Goal: Task Accomplishment & Management: Manage account settings

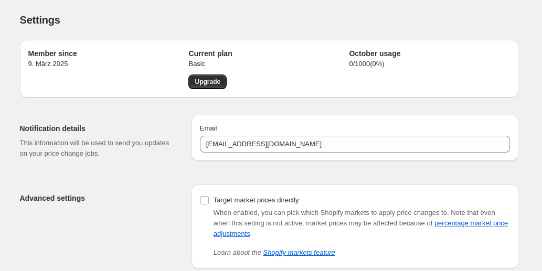
click at [309, 23] on div "Settings" at bounding box center [269, 20] width 498 height 15
click at [278, 15] on div "Settings" at bounding box center [269, 20] width 498 height 15
click at [269, 68] on p "Basic" at bounding box center [268, 64] width 161 height 10
click at [223, 83] on link "Upgrade" at bounding box center [207, 81] width 38 height 15
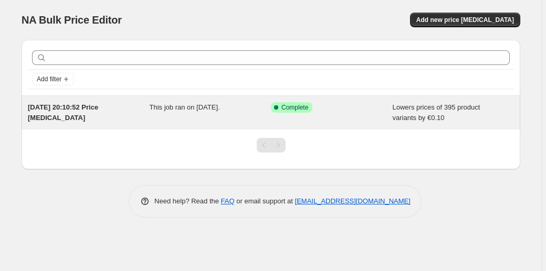
click at [213, 109] on span "This job ran on [DATE]." at bounding box center [184, 107] width 70 height 8
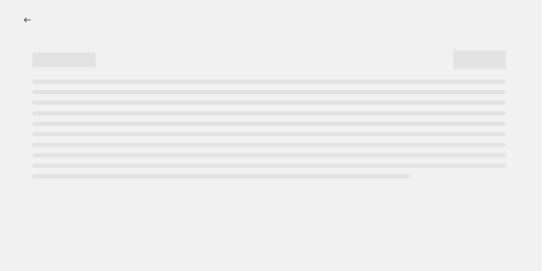
select select "by"
select select "to"
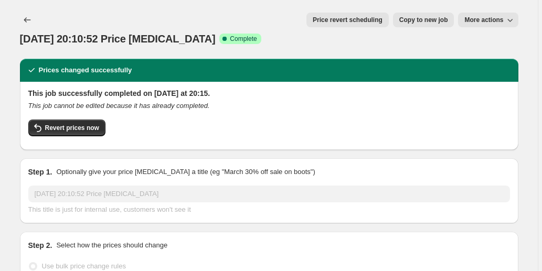
click at [476, 21] on span "More actions" at bounding box center [483, 20] width 39 height 8
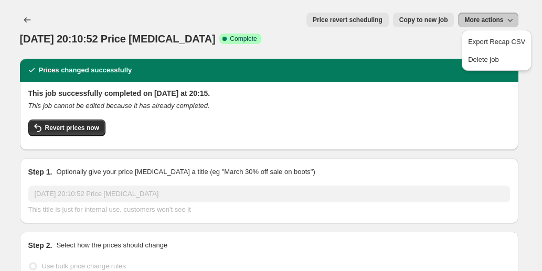
click at [476, 21] on span "More actions" at bounding box center [483, 20] width 39 height 8
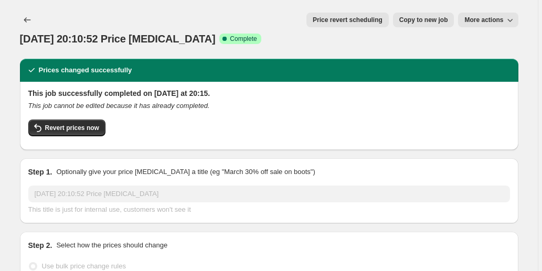
click at [338, 22] on span "Price revert scheduling" at bounding box center [348, 20] width 70 height 8
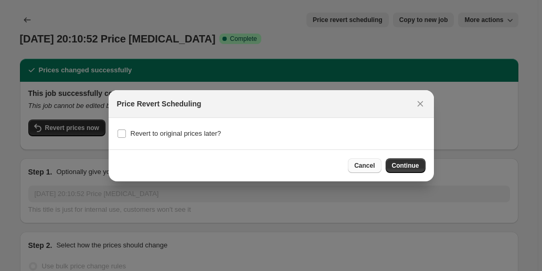
click at [370, 159] on button "Cancel" at bounding box center [364, 165] width 33 height 15
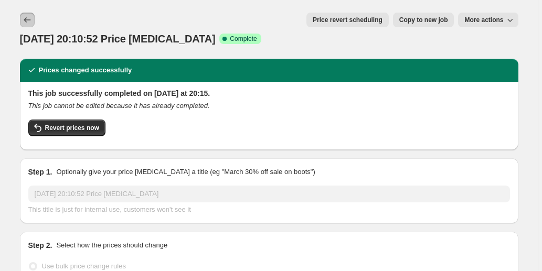
click at [35, 20] on button "Price change jobs" at bounding box center [27, 20] width 15 height 15
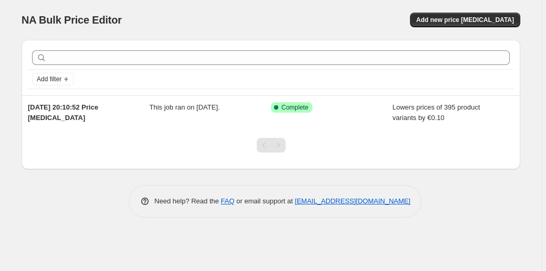
drag, startPoint x: 464, startPoint y: 120, endPoint x: 486, endPoint y: 153, distance: 40.0
click at [486, 154] on div at bounding box center [271, 150] width 498 height 40
click at [64, 218] on div "NA Bulk Price Editor. This page is ready NA Bulk Price Editor Add new price [ME…" at bounding box center [270, 116] width 523 height 233
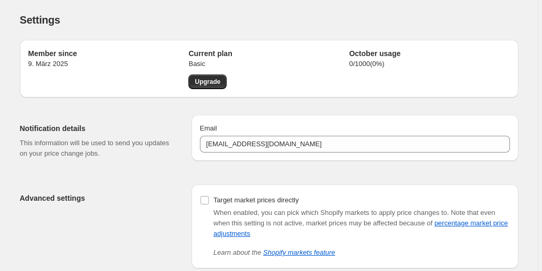
click at [366, 68] on p "0 / 1000 ( 0 %)" at bounding box center [429, 64] width 161 height 10
click at [290, 54] on h2 "Current plan" at bounding box center [268, 53] width 161 height 10
click at [218, 59] on p "Basic" at bounding box center [268, 64] width 161 height 10
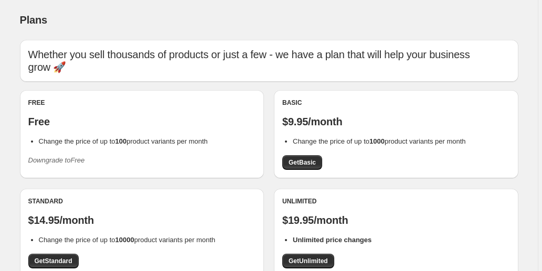
click at [78, 162] on icon "Downgrade to Free" at bounding box center [56, 160] width 57 height 8
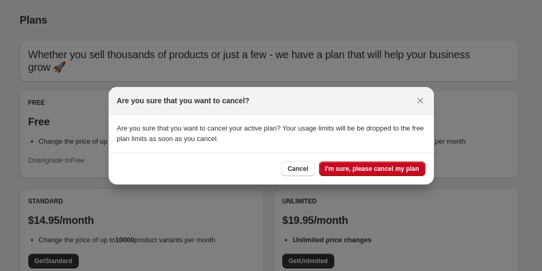
click at [352, 169] on span "I'm sure, please cancel my plan" at bounding box center [372, 169] width 94 height 8
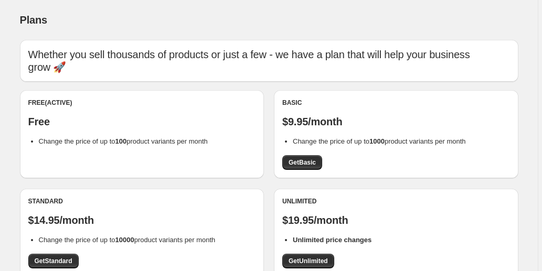
click at [32, 23] on span "Plans" at bounding box center [33, 20] width 27 height 12
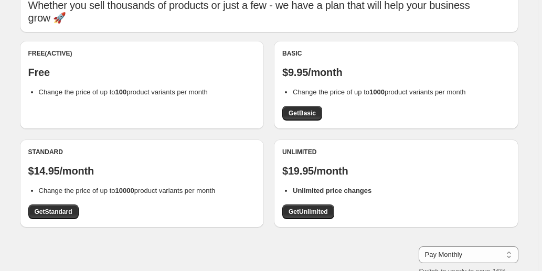
scroll to position [70, 0]
